Goal: Information Seeking & Learning: Learn about a topic

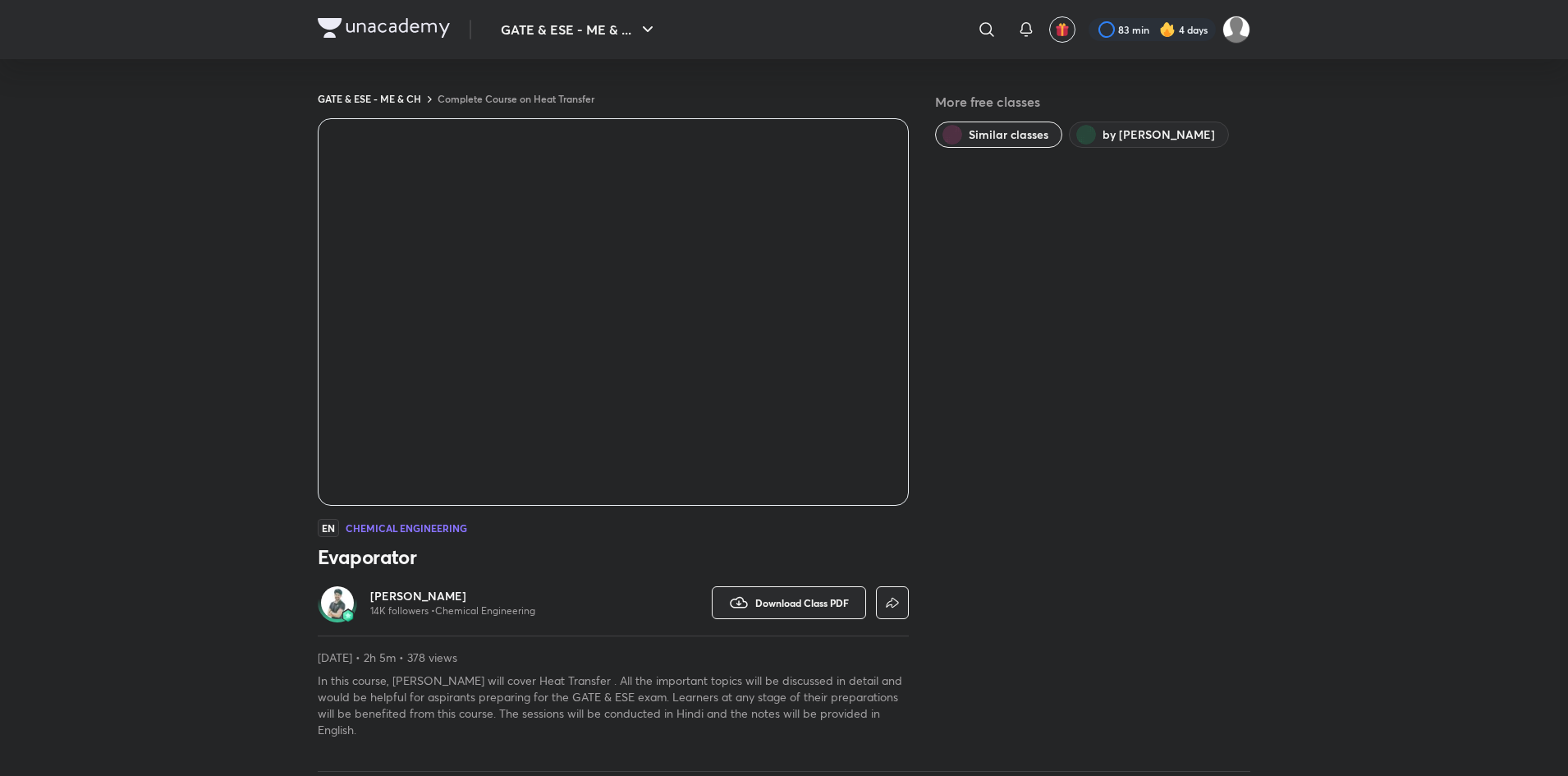
scroll to position [801, 0]
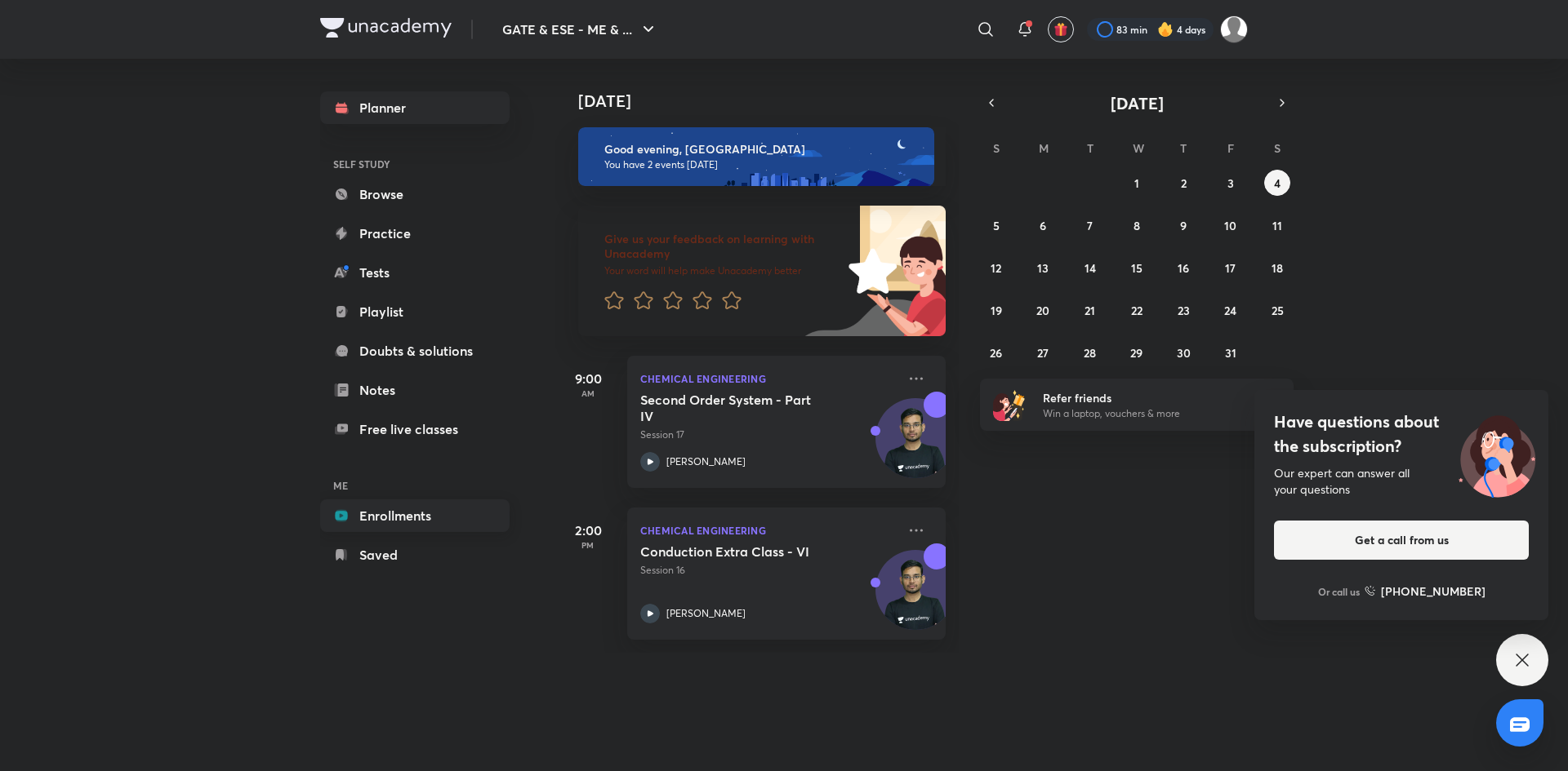
click at [397, 524] on link "Enrollments" at bounding box center [414, 515] width 189 height 32
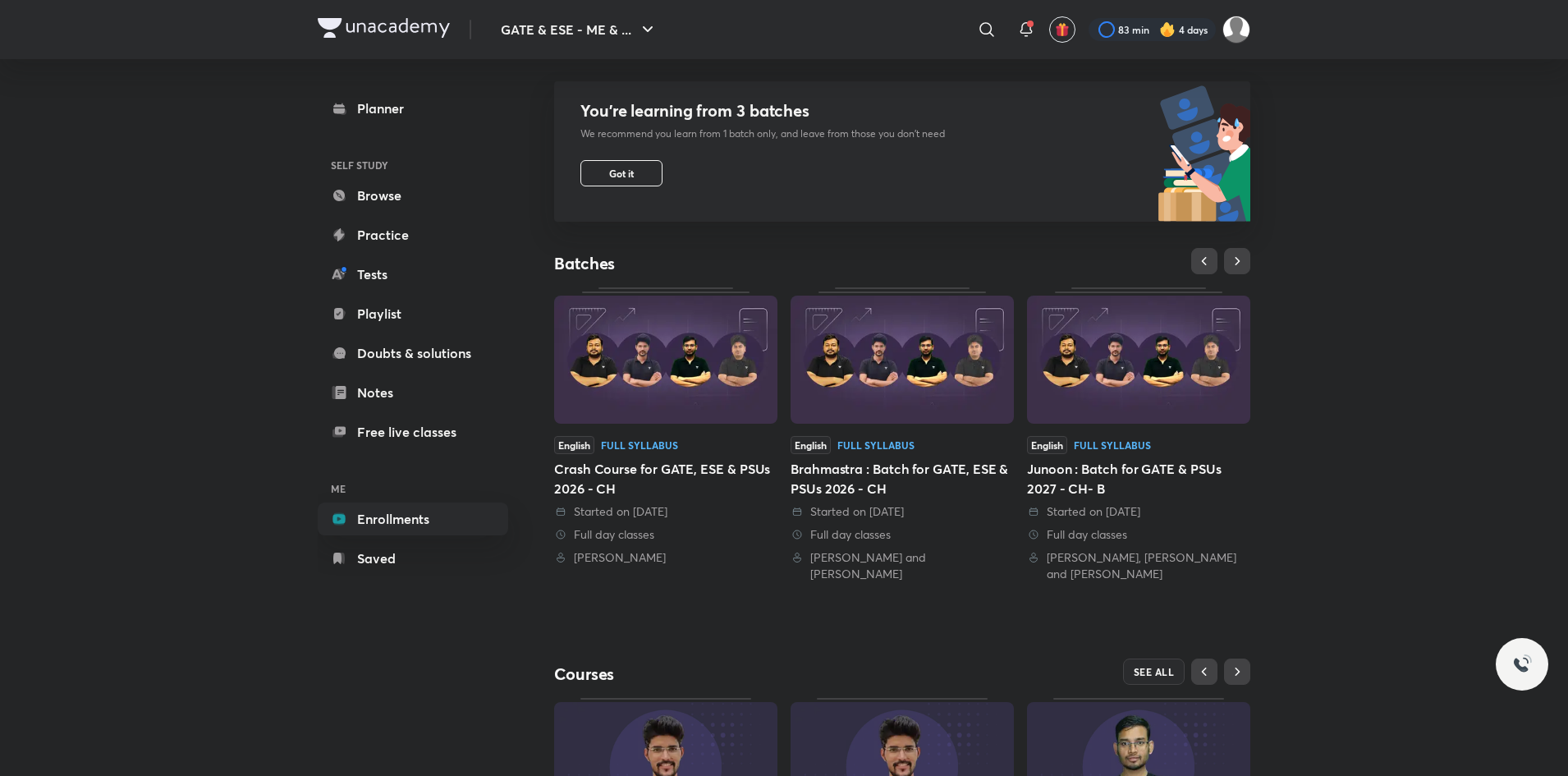
scroll to position [354, 0]
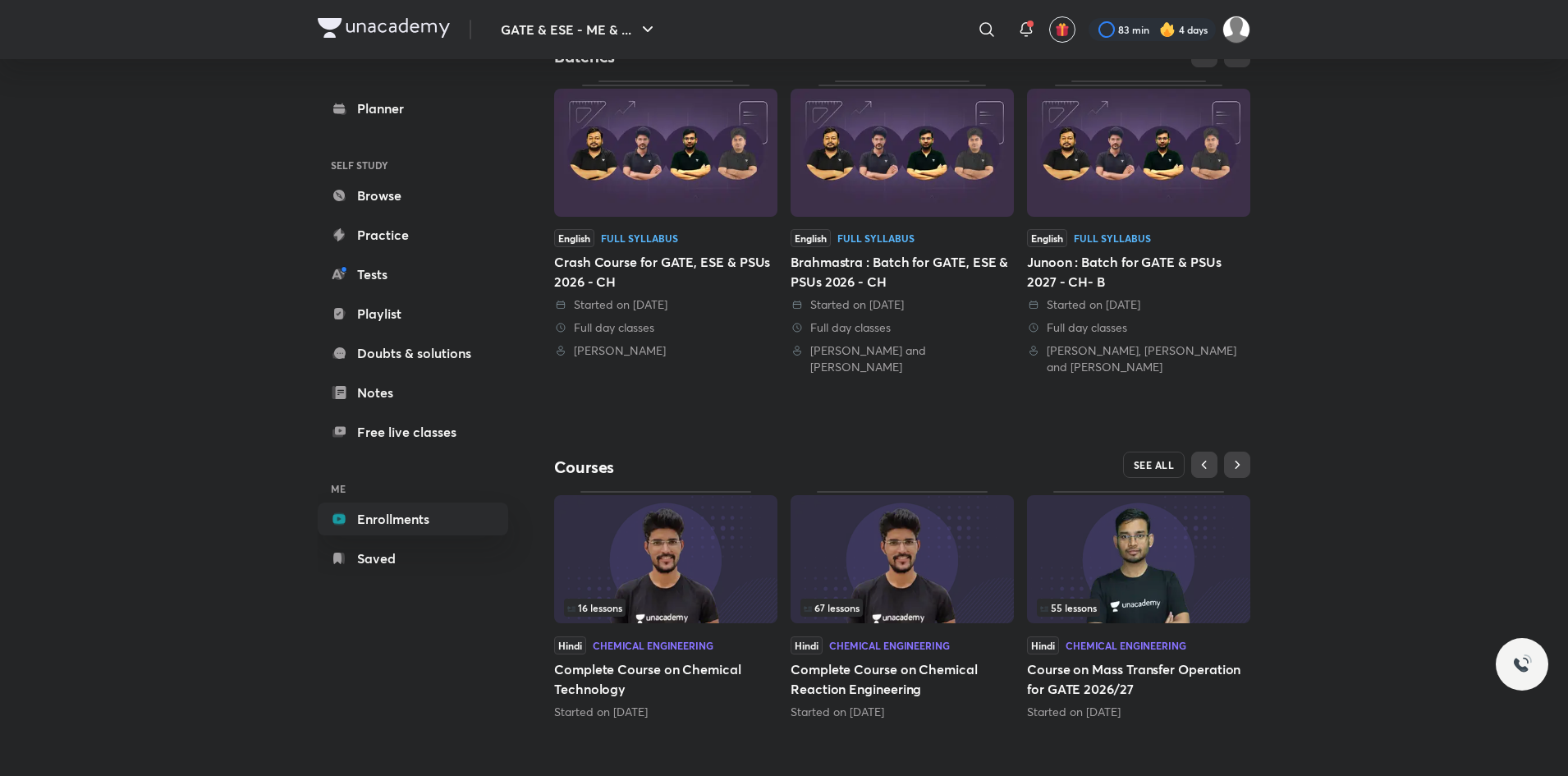
click at [1154, 460] on span "SEE ALL" at bounding box center [1154, 465] width 41 height 12
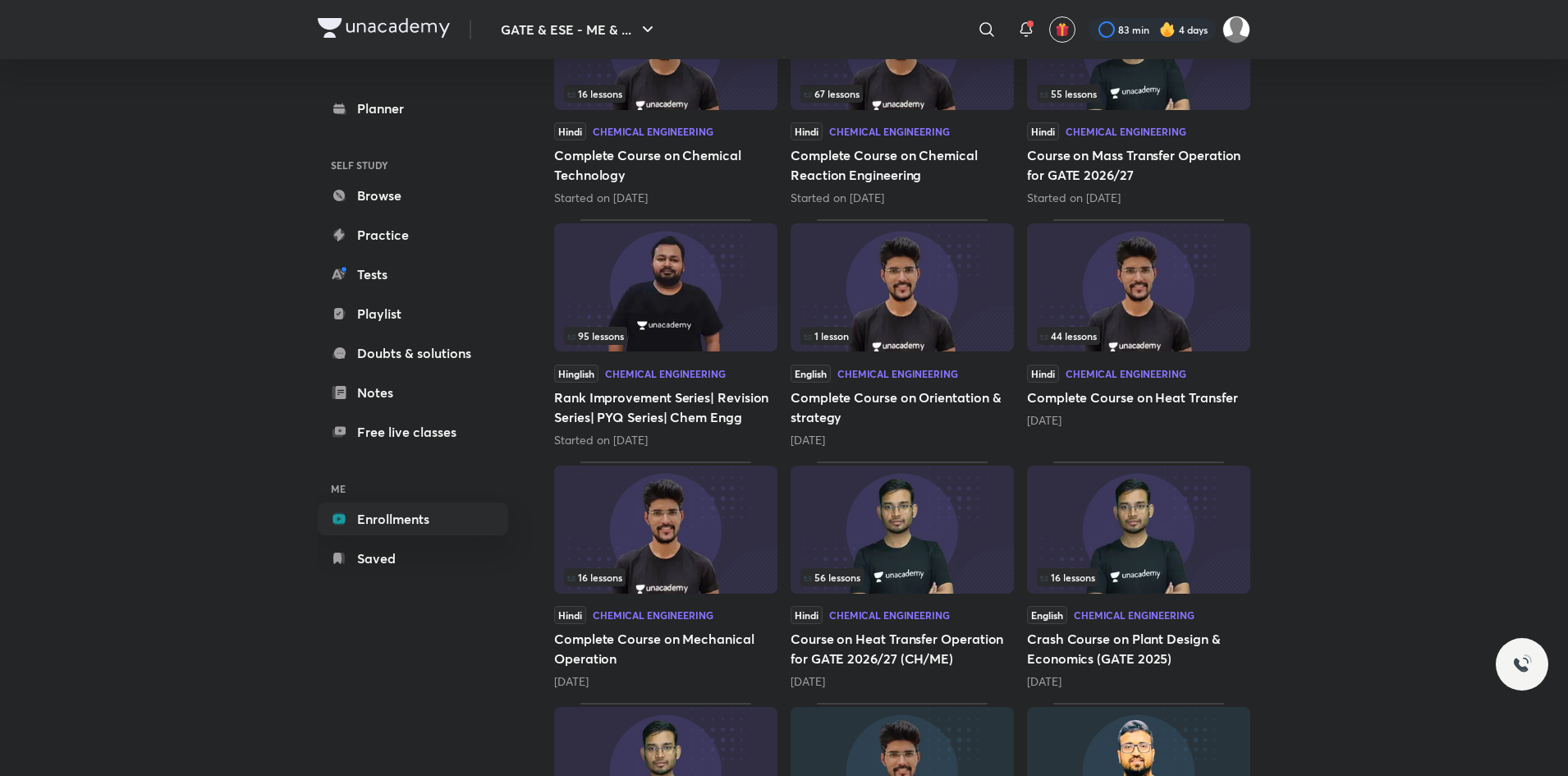
scroll to position [229, 0]
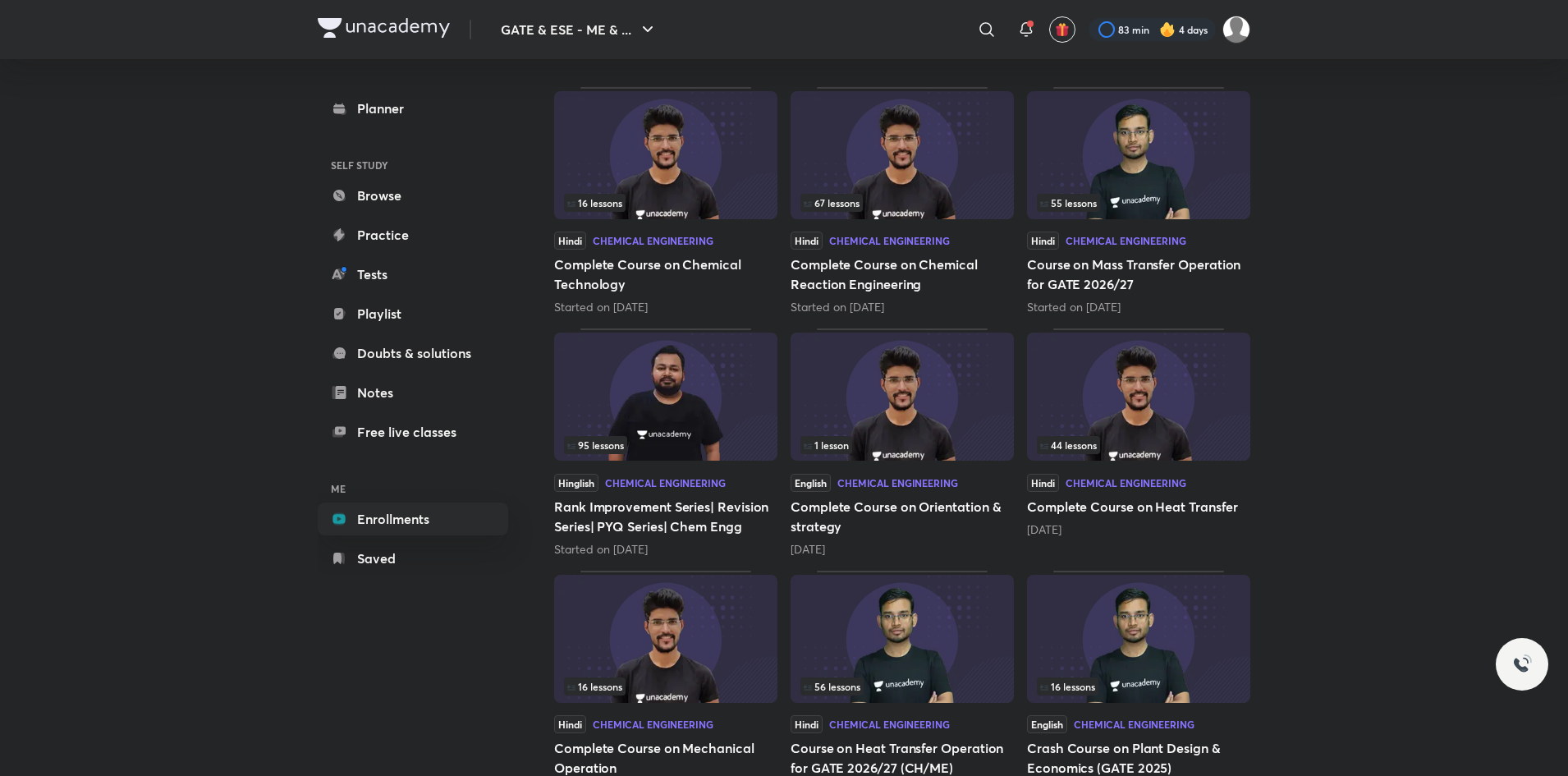
click at [697, 659] on img at bounding box center [666, 639] width 224 height 129
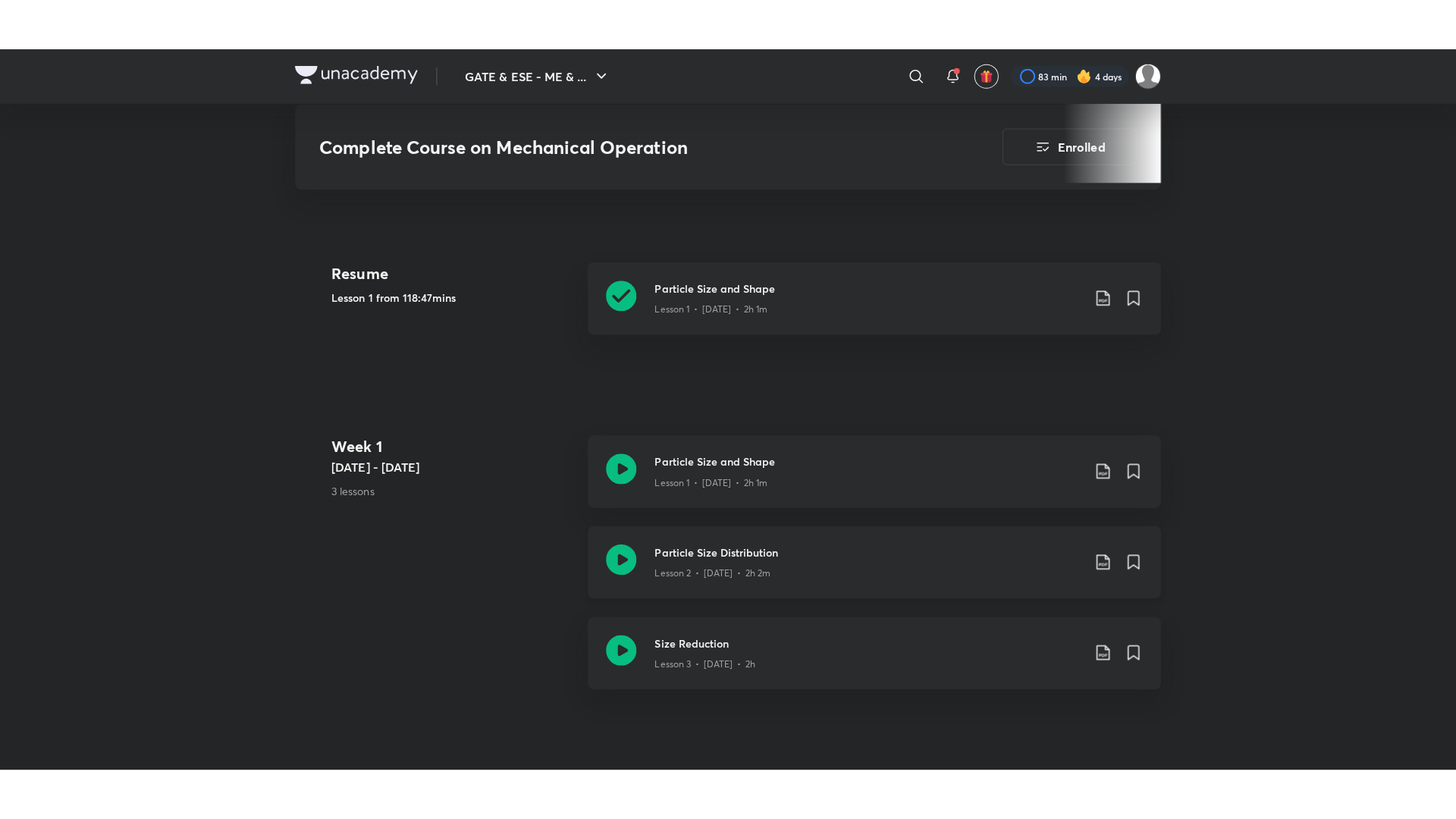
scroll to position [660, 0]
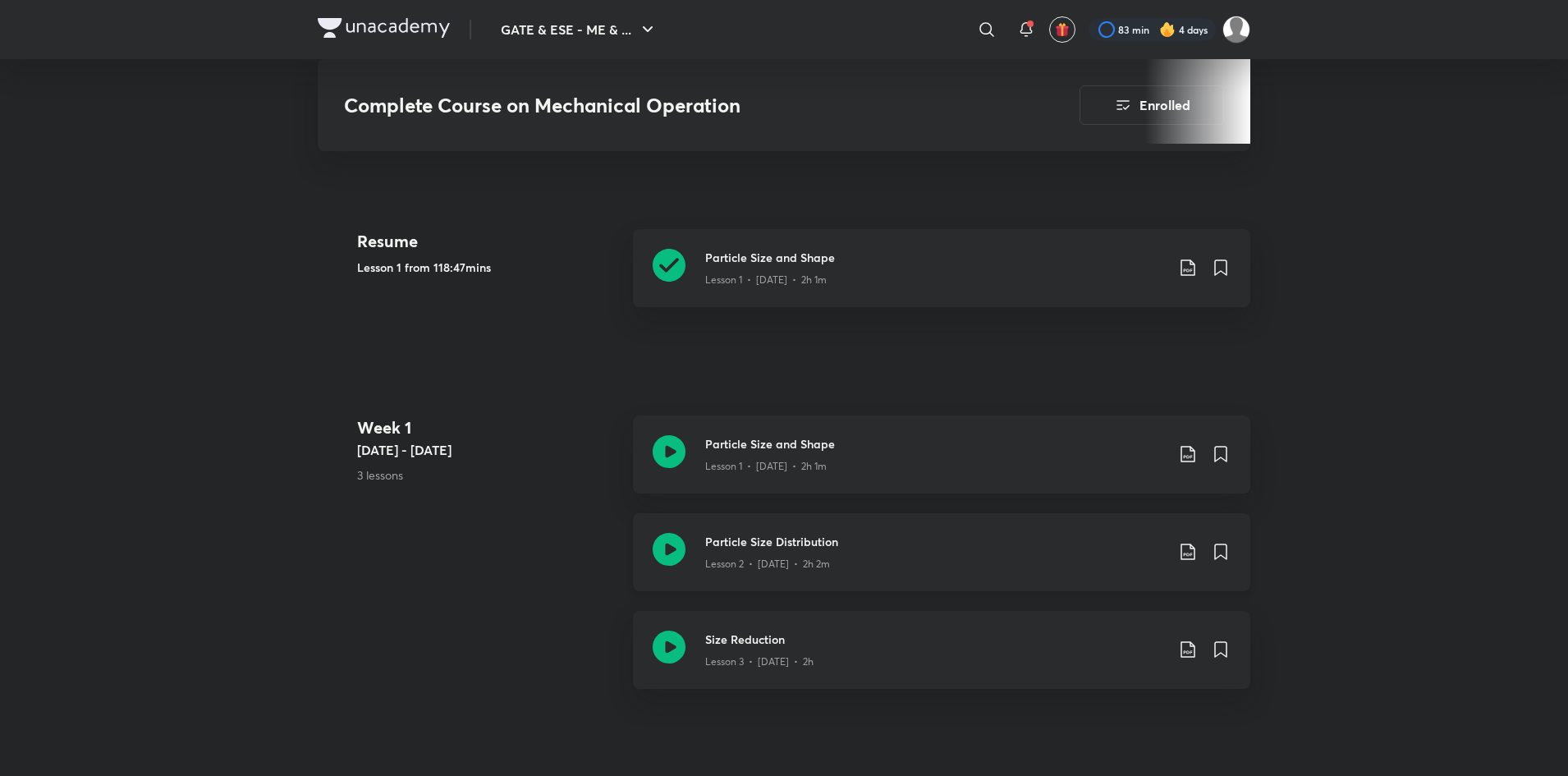
click at [988, 533] on h3 "Particle Size Distribution" at bounding box center [935, 542] width 460 height 18
